Goal: Task Accomplishment & Management: Manage account settings

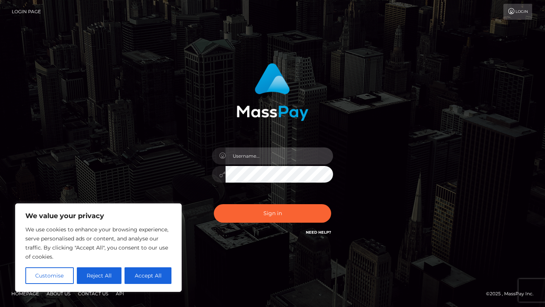
click at [240, 158] on input "text" at bounding box center [280, 156] width 108 height 17
type input "jaxxafterdark@gmail.com"
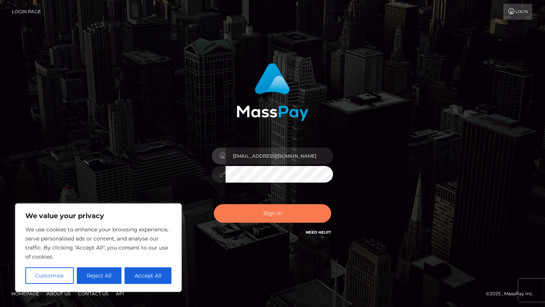
click at [295, 217] on button "Sign in" at bounding box center [272, 213] width 117 height 19
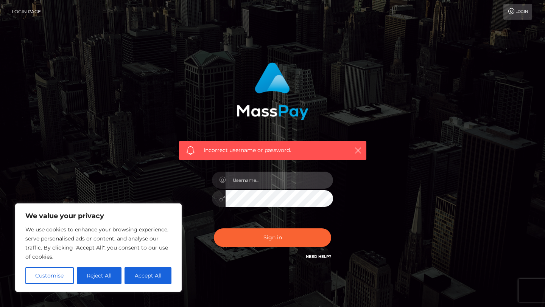
click at [235, 182] on input "text" at bounding box center [280, 180] width 108 height 17
drag, startPoint x: 294, startPoint y: 182, endPoint x: 264, endPoint y: 182, distance: 29.9
click at [264, 182] on input "[EMAIL_ADDRESS][DOMAIN_NAME]" at bounding box center [280, 180] width 108 height 17
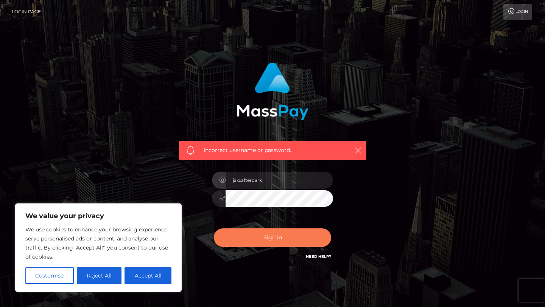
type input "jaxxafterdark"
click at [261, 245] on button "Sign in" at bounding box center [272, 238] width 117 height 19
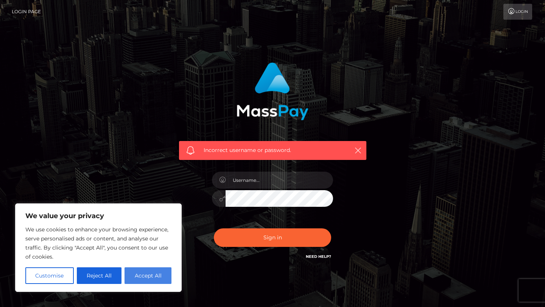
click at [147, 283] on button "Accept All" at bounding box center [148, 276] width 47 height 17
checkbox input "true"
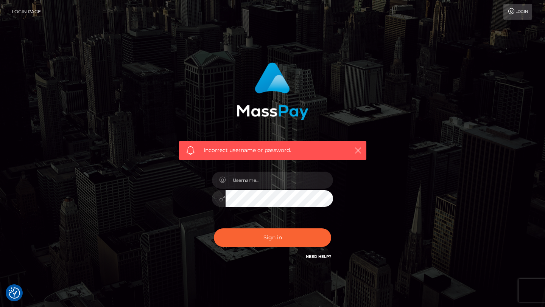
click at [515, 14] on link "Login" at bounding box center [518, 12] width 29 height 16
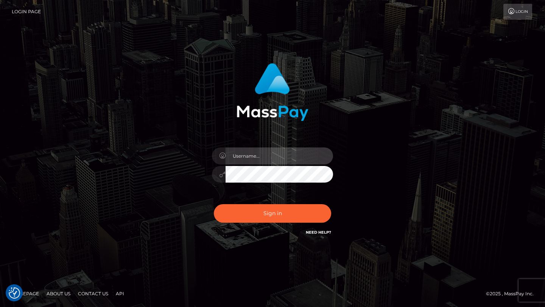
click at [292, 158] on input "text" at bounding box center [280, 156] width 108 height 17
type input "[EMAIL_ADDRESS][DOMAIN_NAME]"
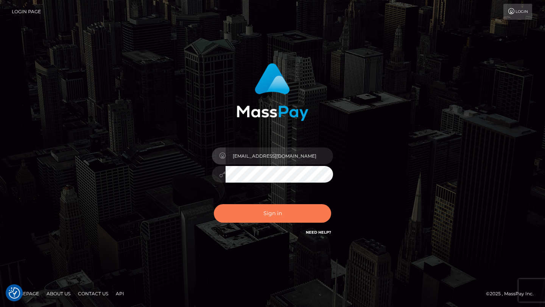
click at [277, 206] on button "Sign in" at bounding box center [272, 213] width 117 height 19
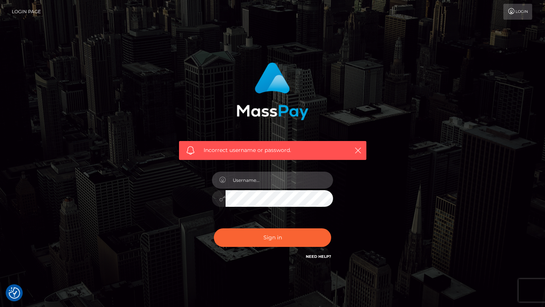
click at [267, 185] on input "text" at bounding box center [280, 180] width 108 height 17
type input "jaxxafterdark@gmail.com"
click at [214, 229] on button "Sign in" at bounding box center [272, 238] width 117 height 19
click at [518, 17] on link "Login" at bounding box center [518, 12] width 29 height 16
